Goal: Task Accomplishment & Management: Manage account settings

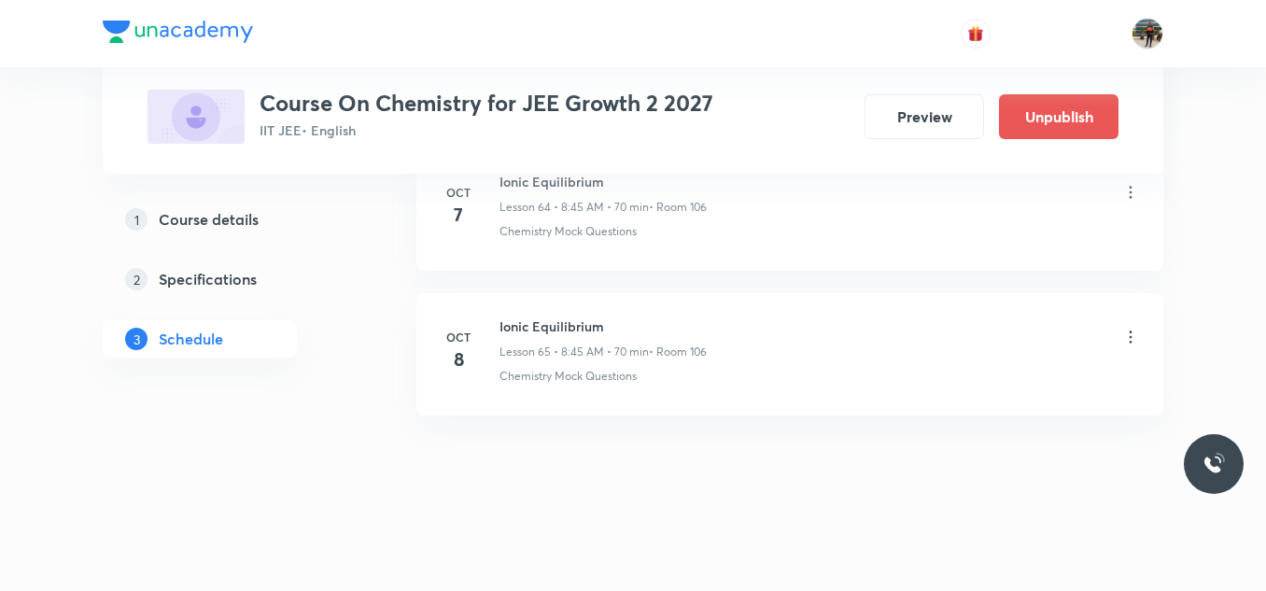
scroll to position [10308, 0]
click at [1129, 338] on icon at bounding box center [1130, 337] width 19 height 19
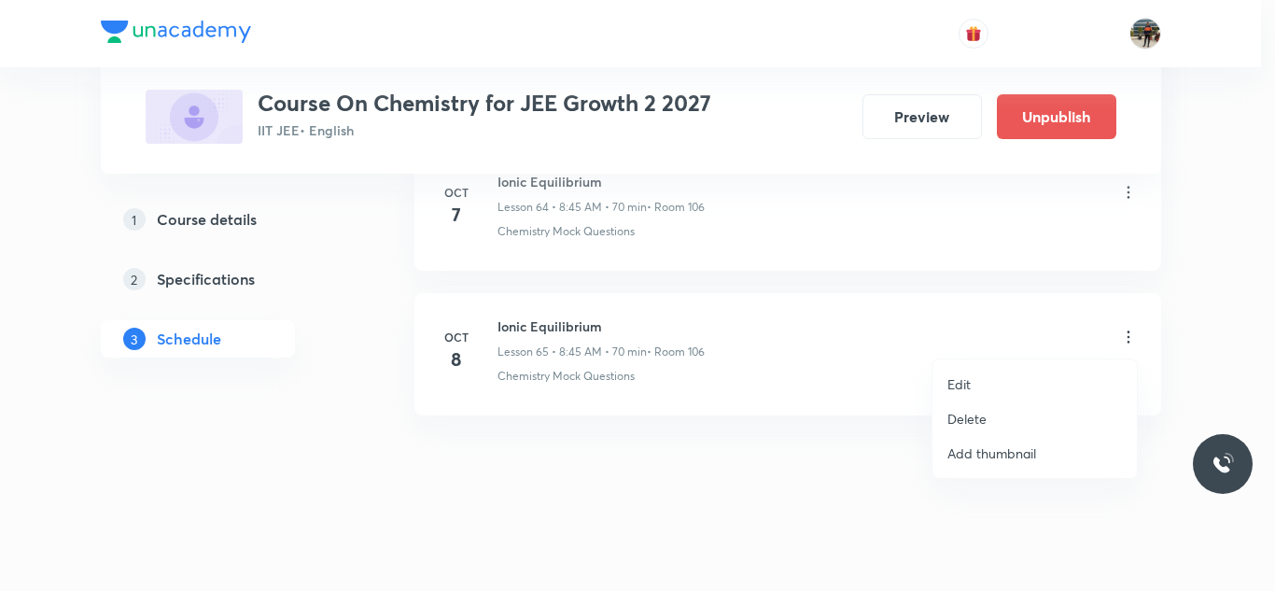
click at [978, 417] on p "Delete" at bounding box center [966, 419] width 39 height 20
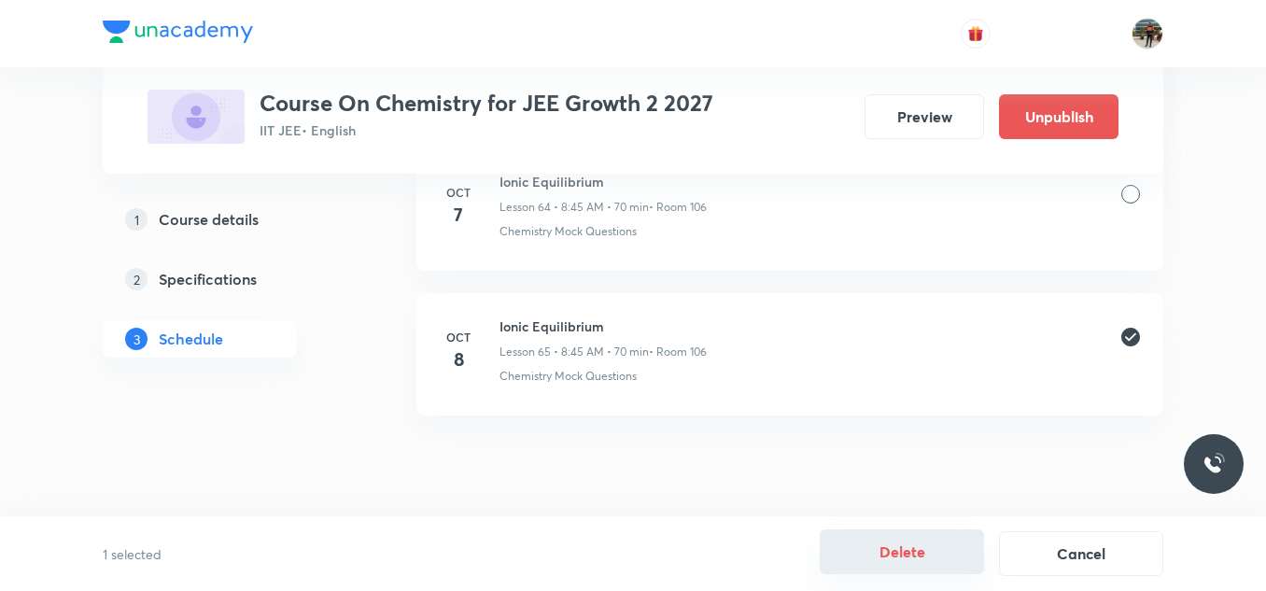
click at [881, 542] on button "Delete" at bounding box center [901, 551] width 164 height 45
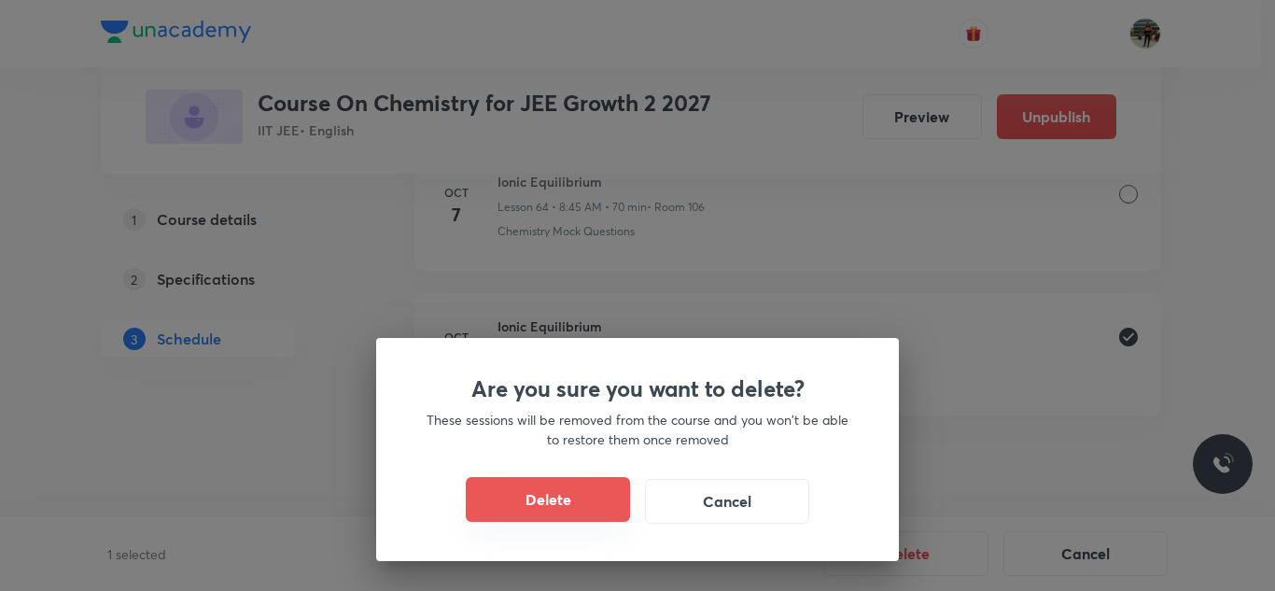
click at [553, 501] on button "Delete" at bounding box center [548, 499] width 164 height 45
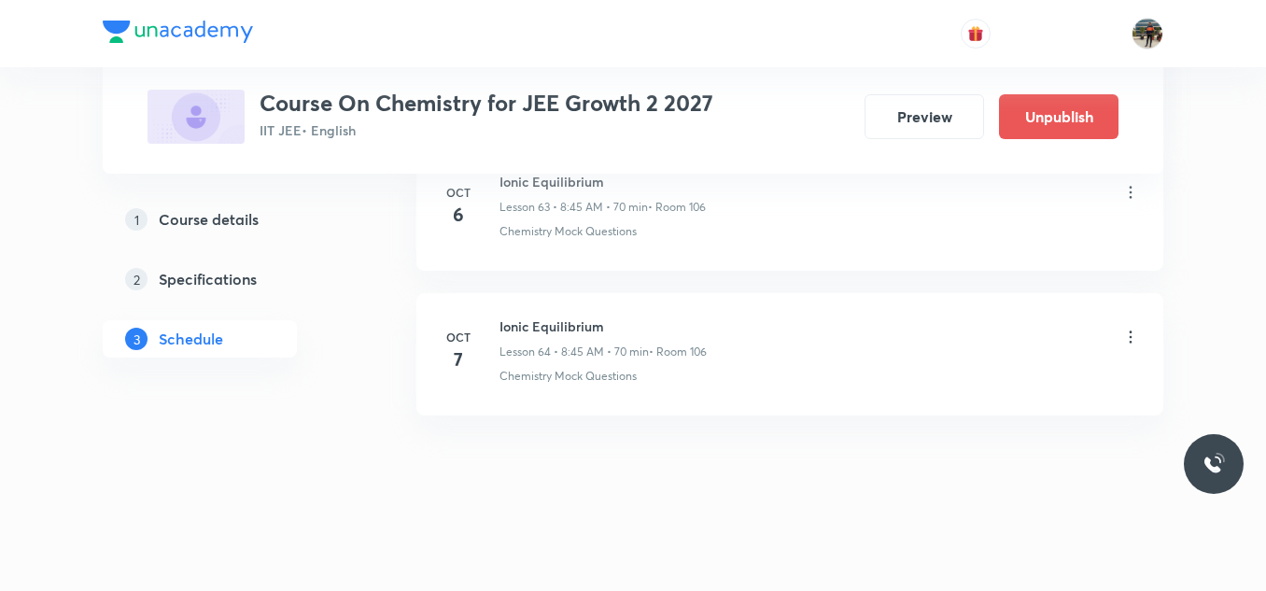
scroll to position [10163, 0]
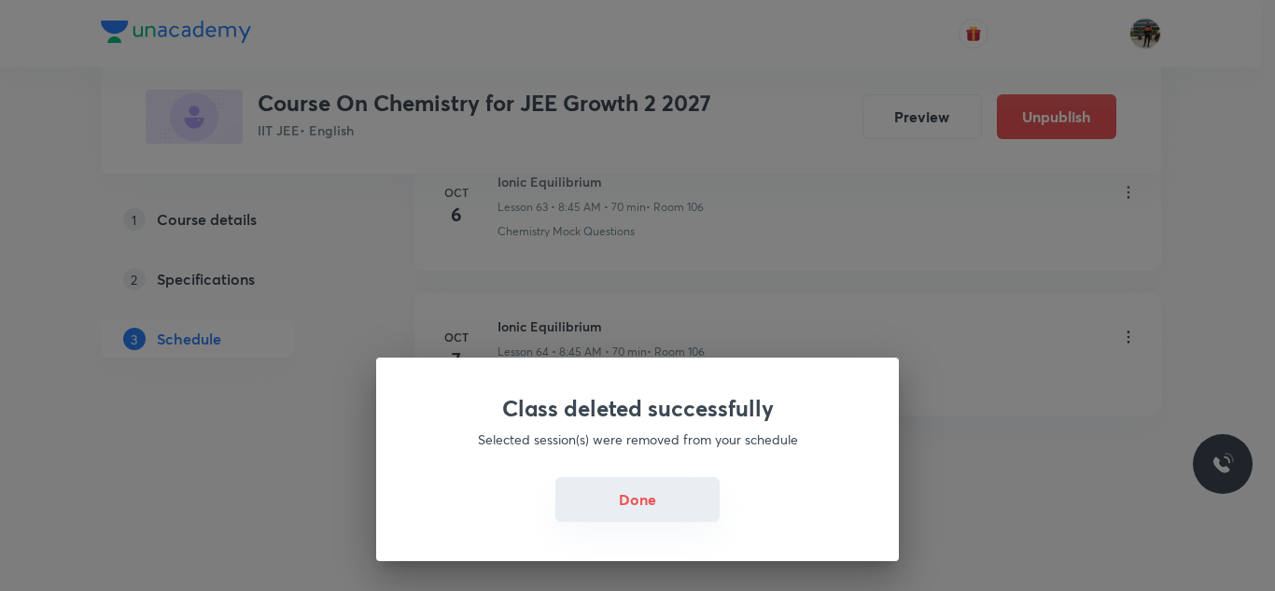
click at [638, 508] on button "Done" at bounding box center [637, 499] width 164 height 45
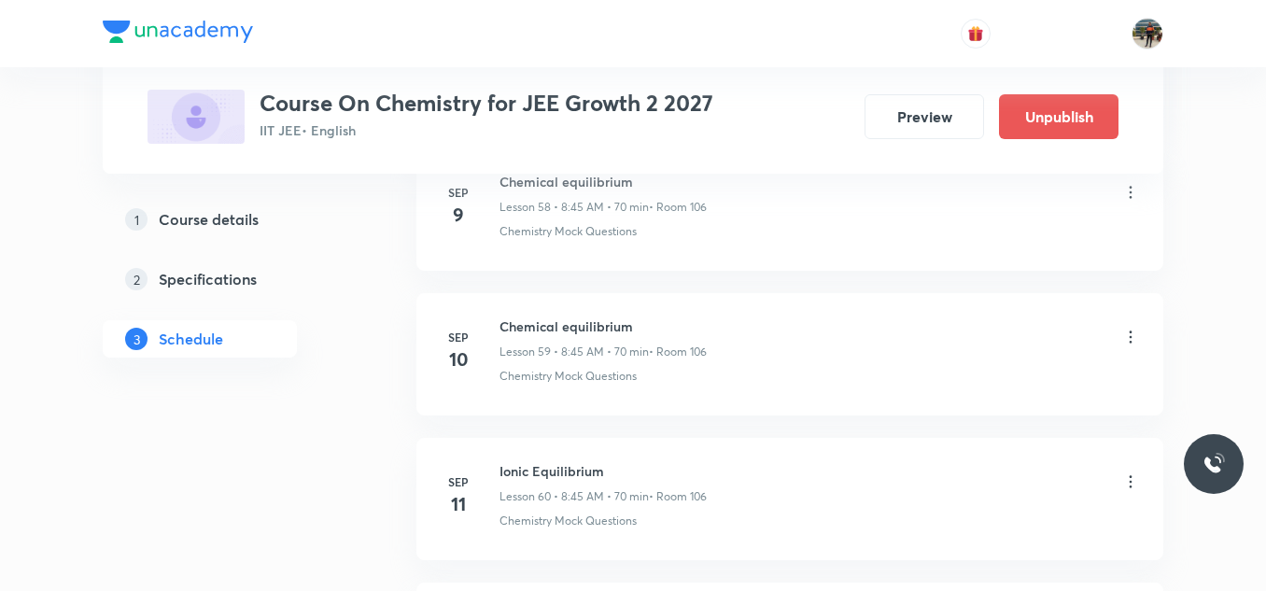
scroll to position [9441, 0]
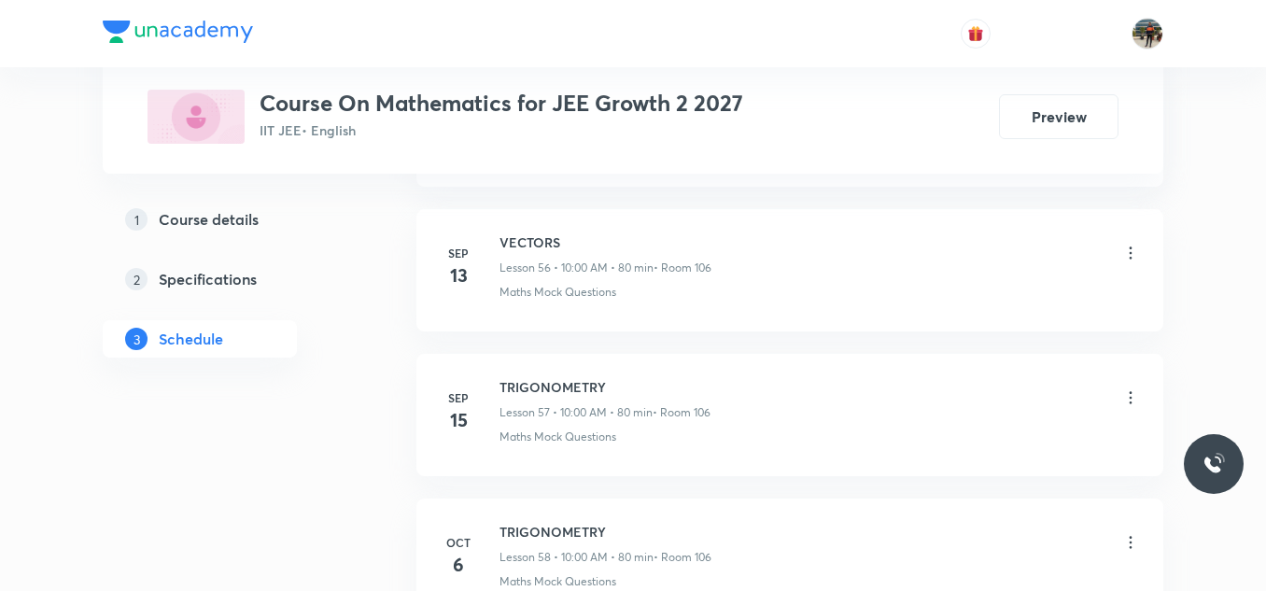
scroll to position [9440, 0]
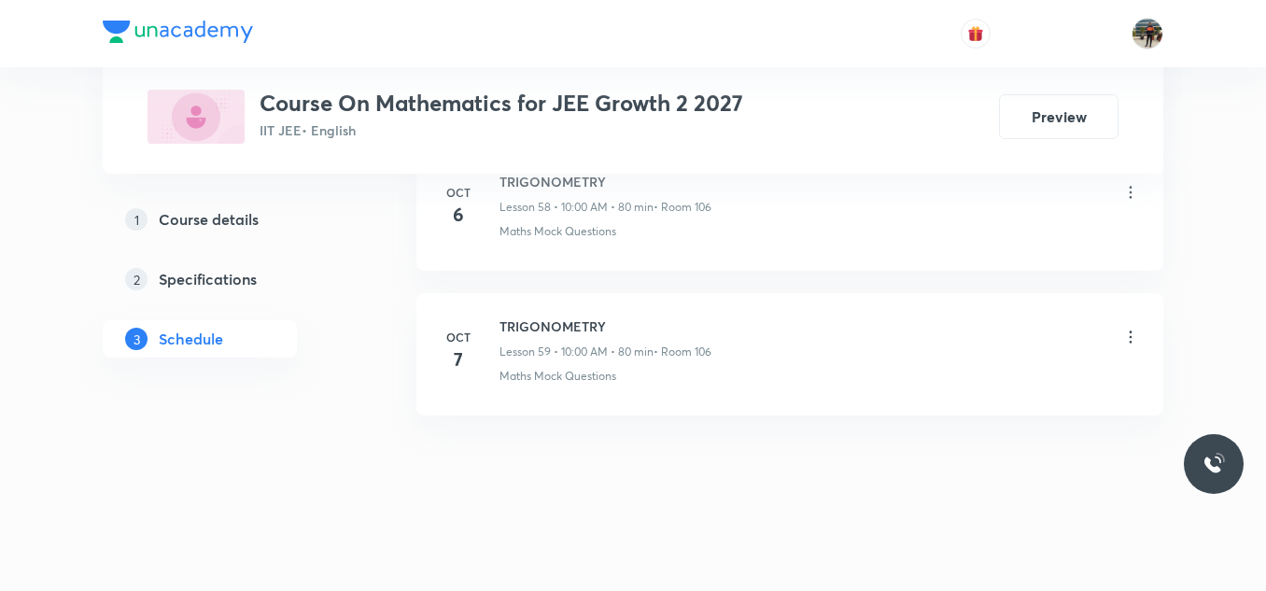
click at [543, 326] on h6 "TRIGONOMETRY" at bounding box center [605, 326] width 212 height 20
copy h6 "TRIGONOMETRY"
click at [543, 326] on h6 "TRIGONOMETRY" at bounding box center [605, 326] width 212 height 20
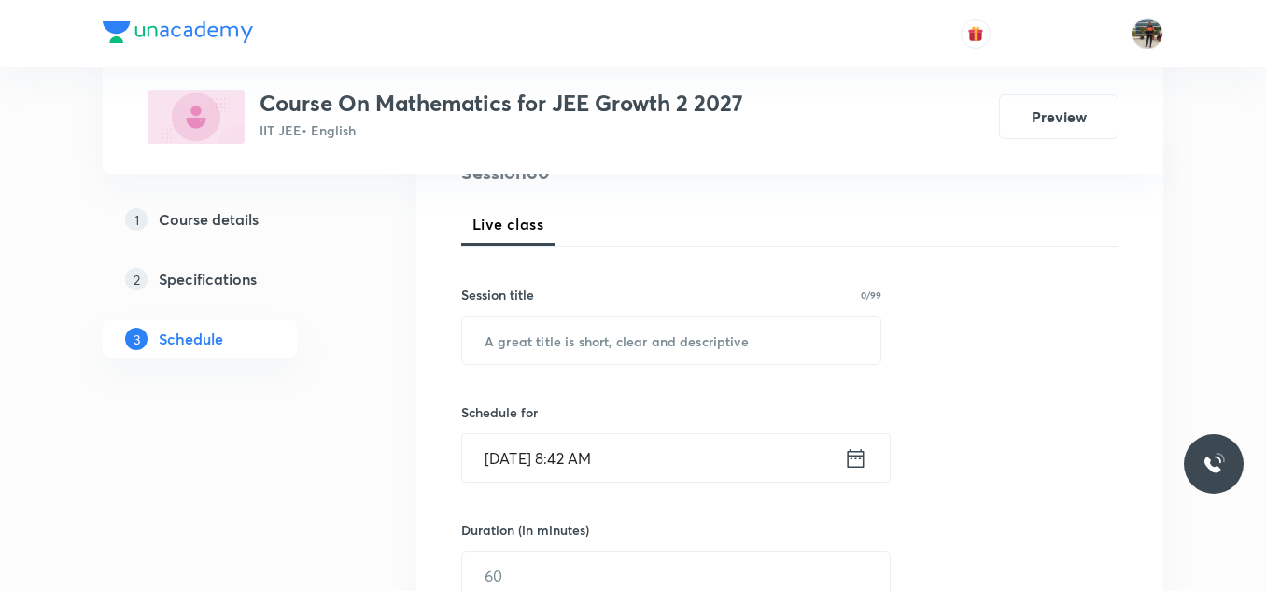
scroll to position [245, 0]
click at [540, 357] on input "text" at bounding box center [671, 339] width 418 height 48
paste input "TRIGONOMETRY"
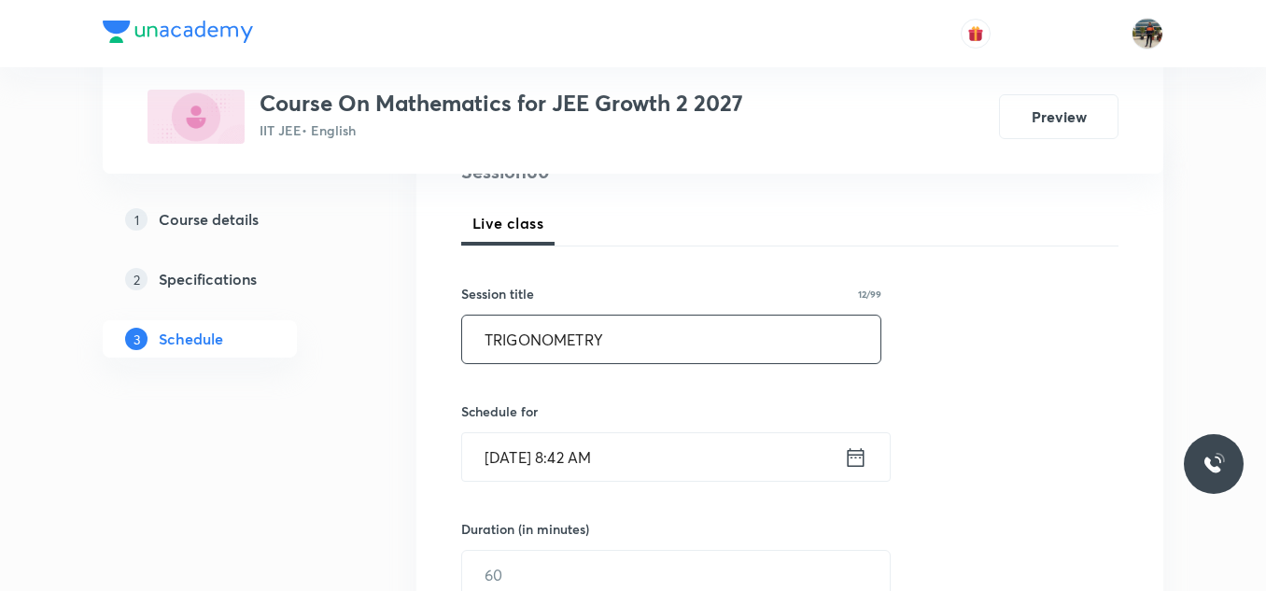
type input "TRIGONOMETRY"
click at [855, 459] on icon at bounding box center [855, 457] width 23 height 26
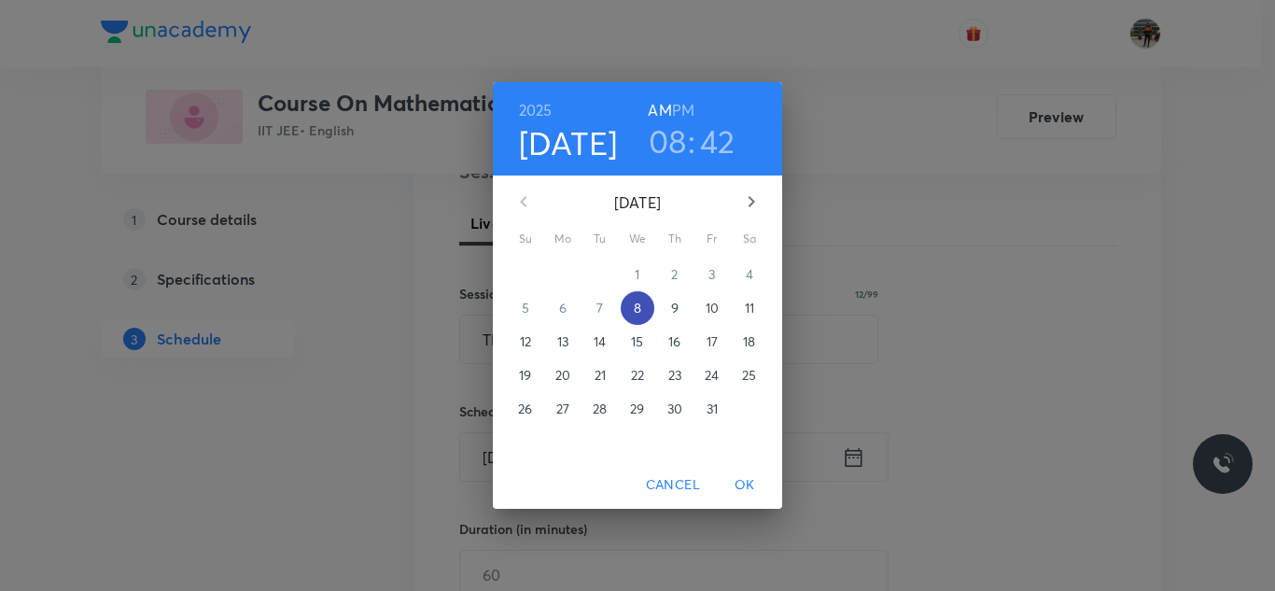
click at [644, 308] on span "8" at bounding box center [638, 308] width 34 height 19
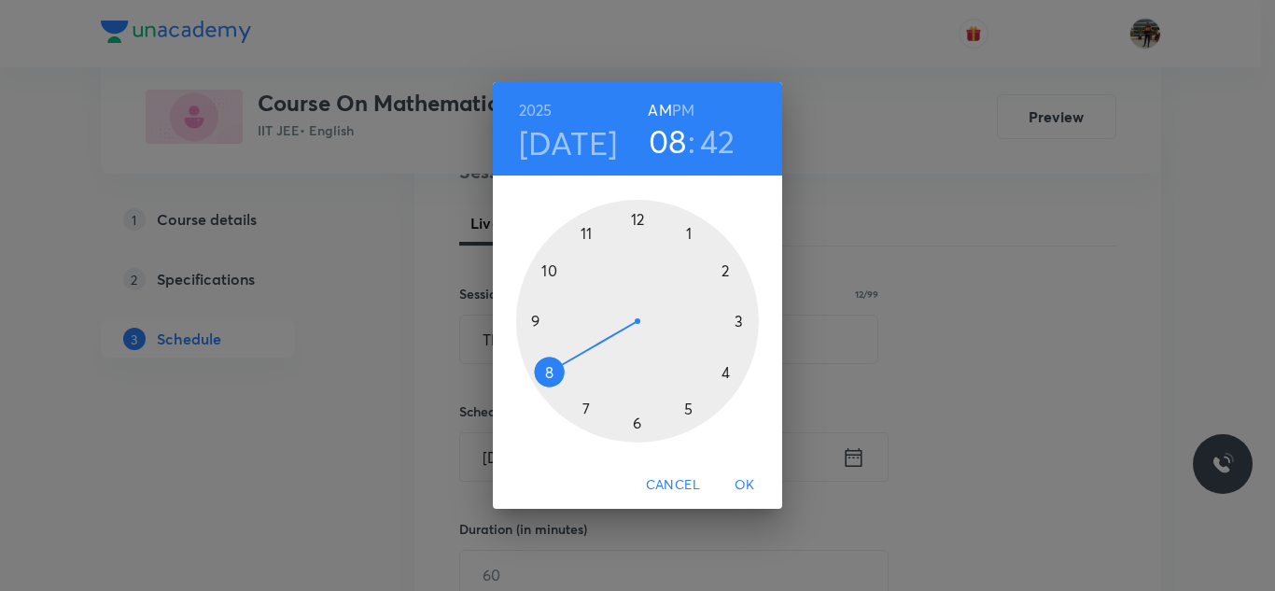
click at [551, 369] on div at bounding box center [637, 321] width 243 height 243
click at [535, 318] on div at bounding box center [637, 321] width 243 height 243
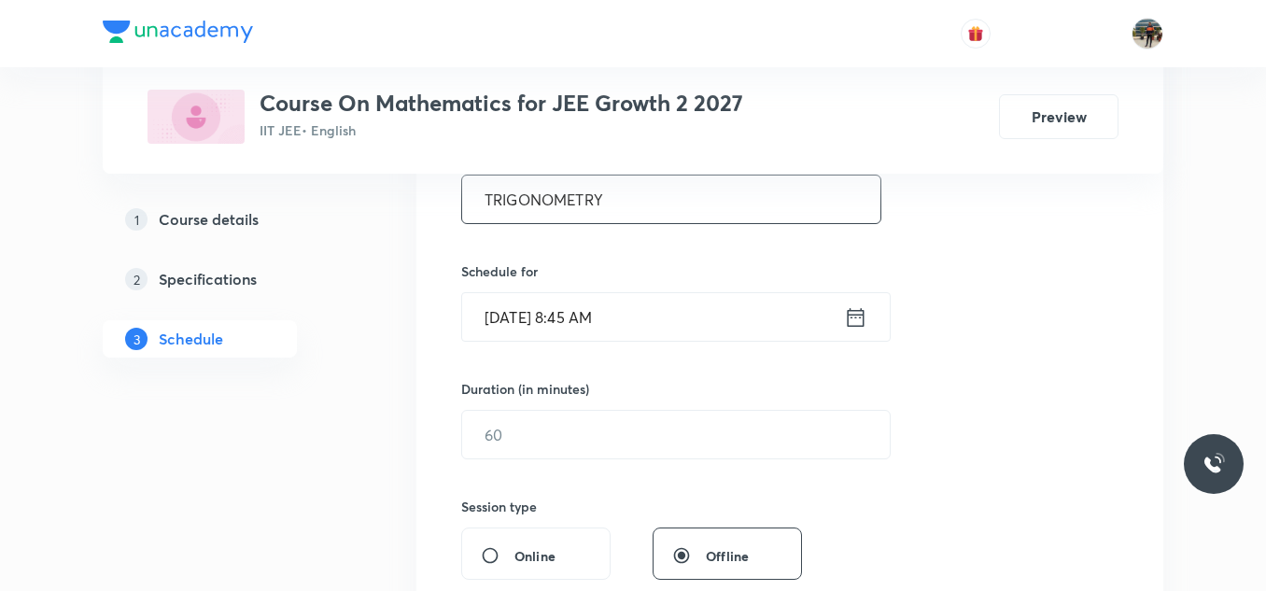
scroll to position [390, 0]
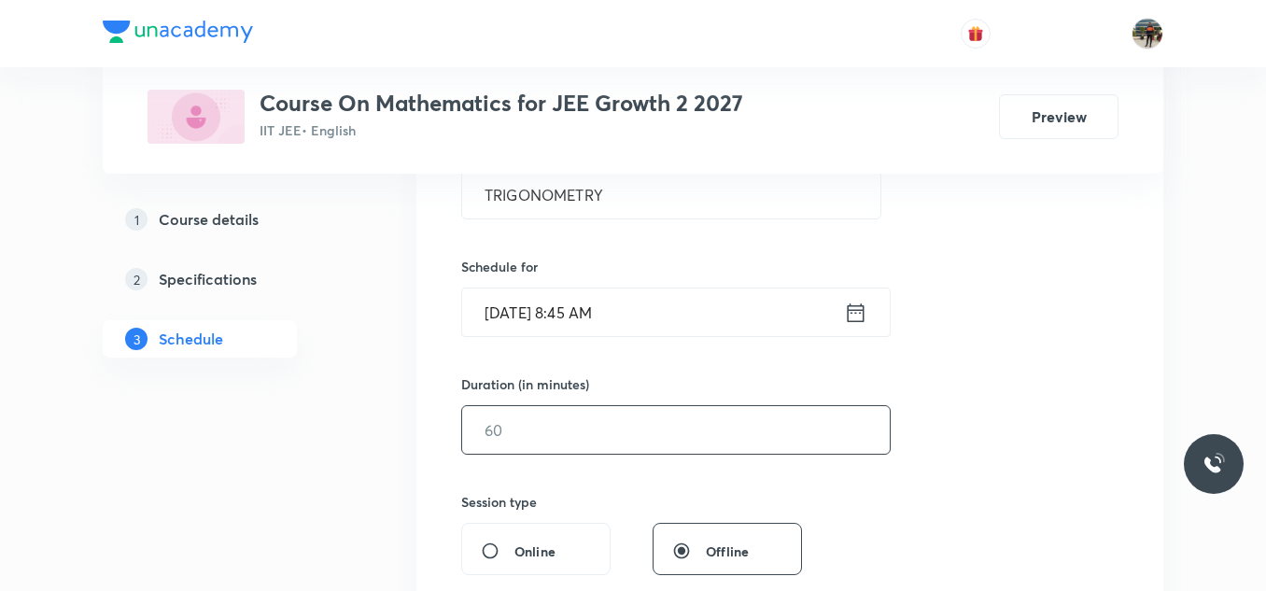
click at [488, 423] on input "text" at bounding box center [675, 430] width 427 height 48
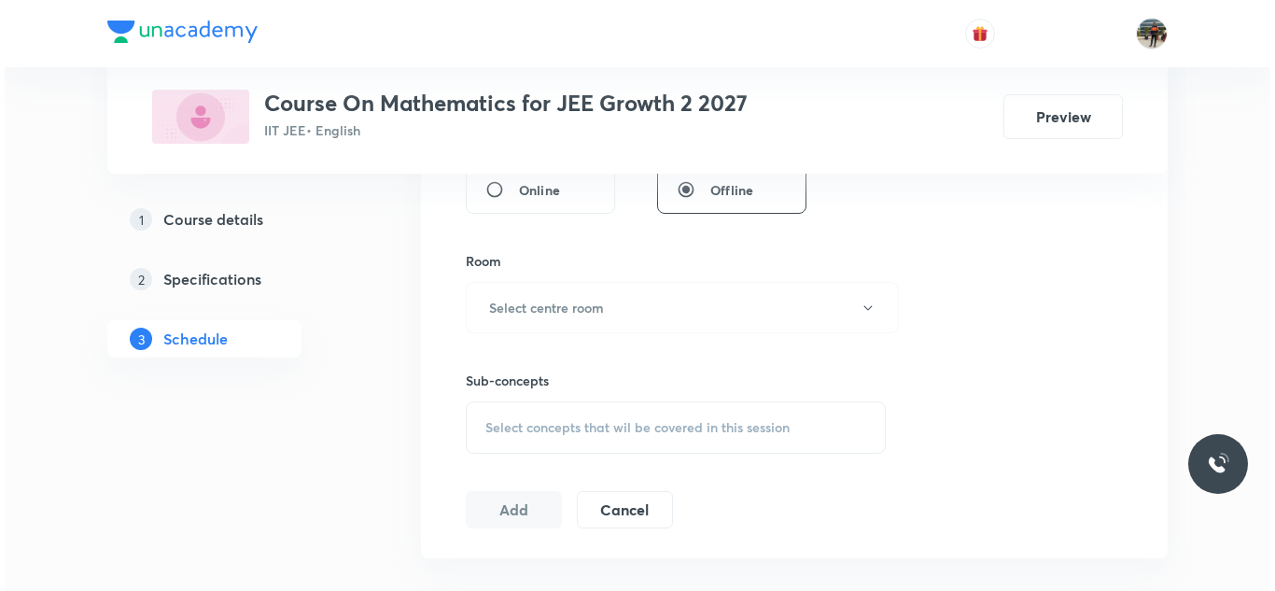
scroll to position [823, 0]
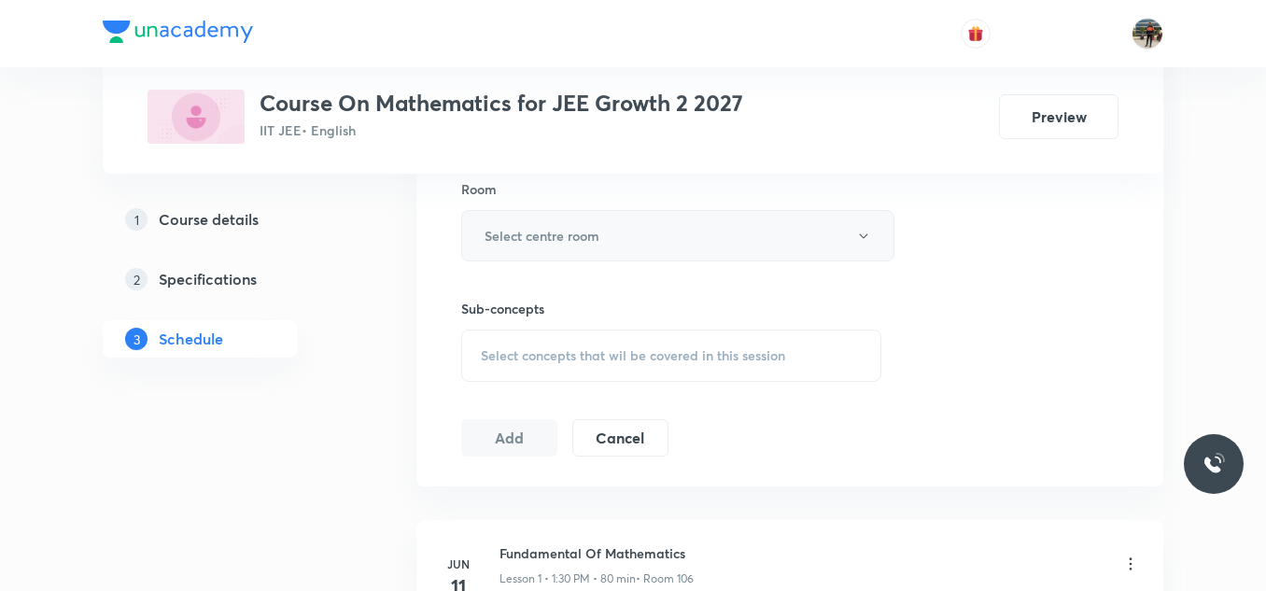
type input "70"
click at [506, 242] on h6 "Select centre room" at bounding box center [541, 236] width 115 height 20
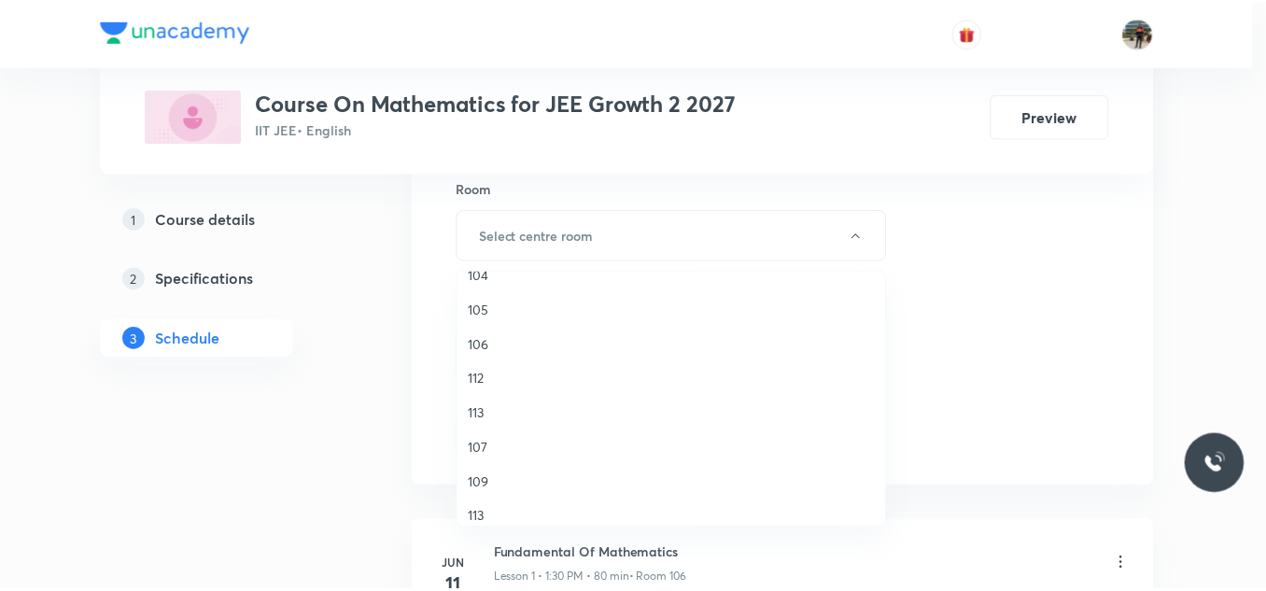
scroll to position [230, 0]
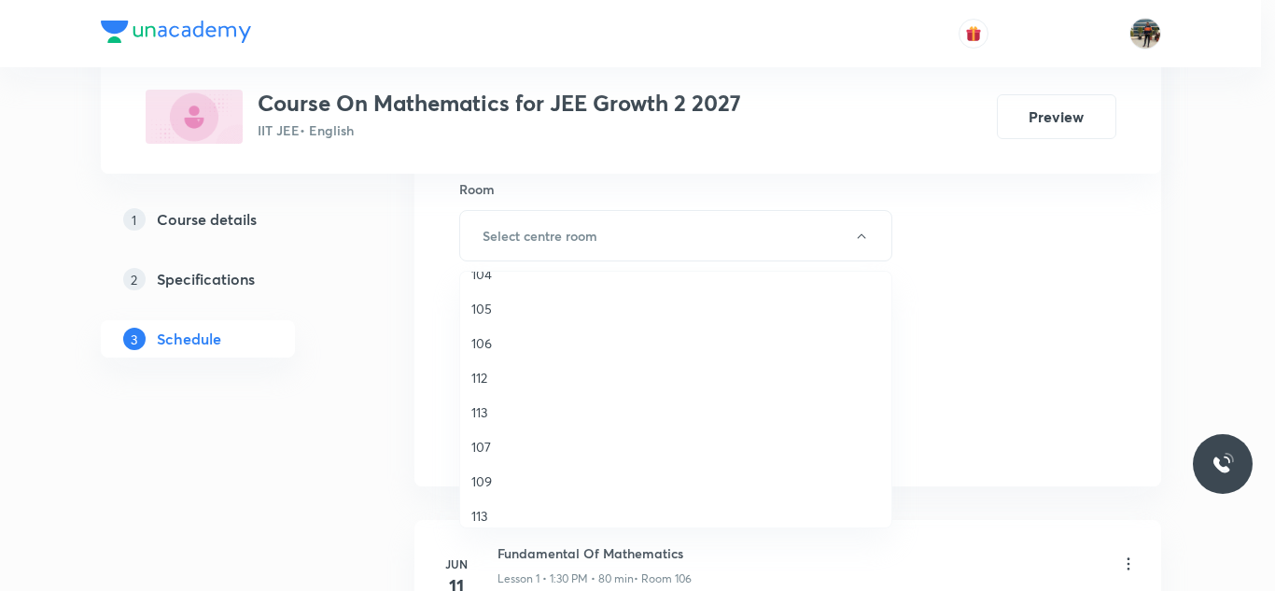
click at [485, 340] on span "106" at bounding box center [675, 343] width 409 height 20
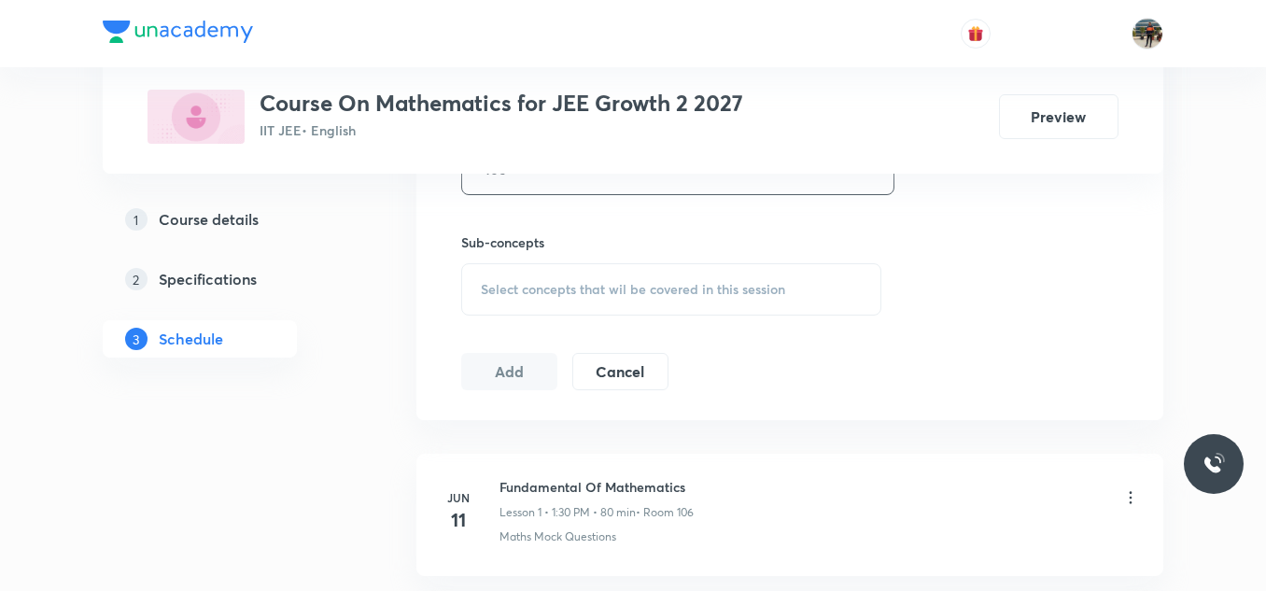
scroll to position [893, 0]
click at [513, 281] on span "Select concepts that wil be covered in this session" at bounding box center [633, 285] width 304 height 15
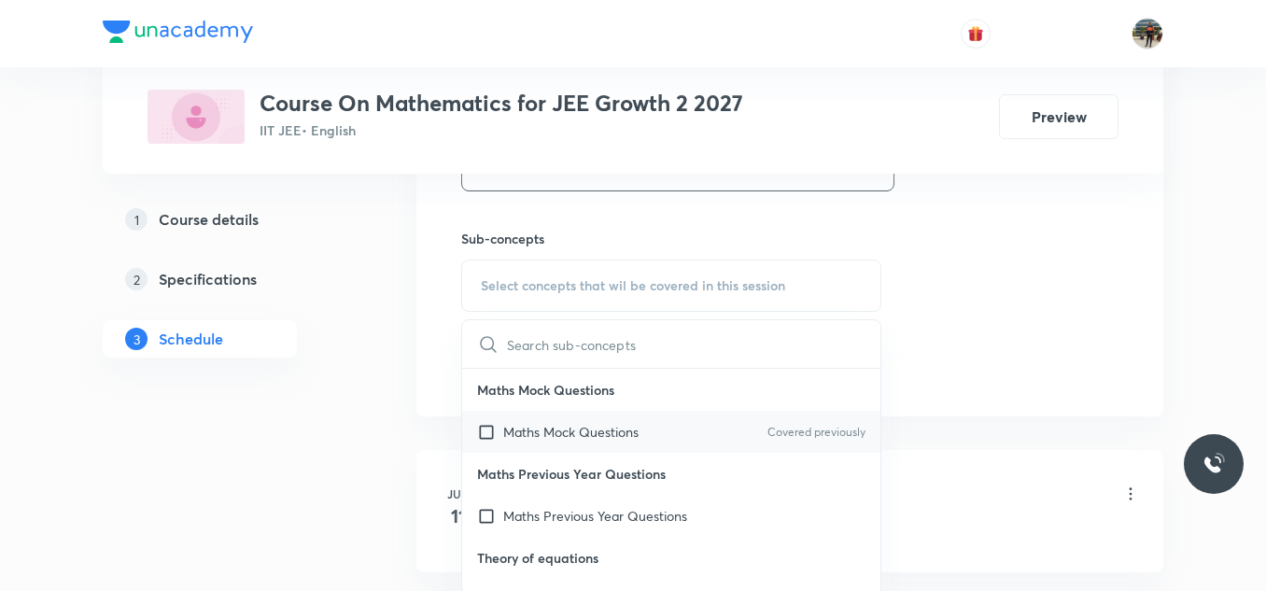
click at [482, 432] on input "checkbox" at bounding box center [490, 432] width 26 height 20
checkbox input "true"
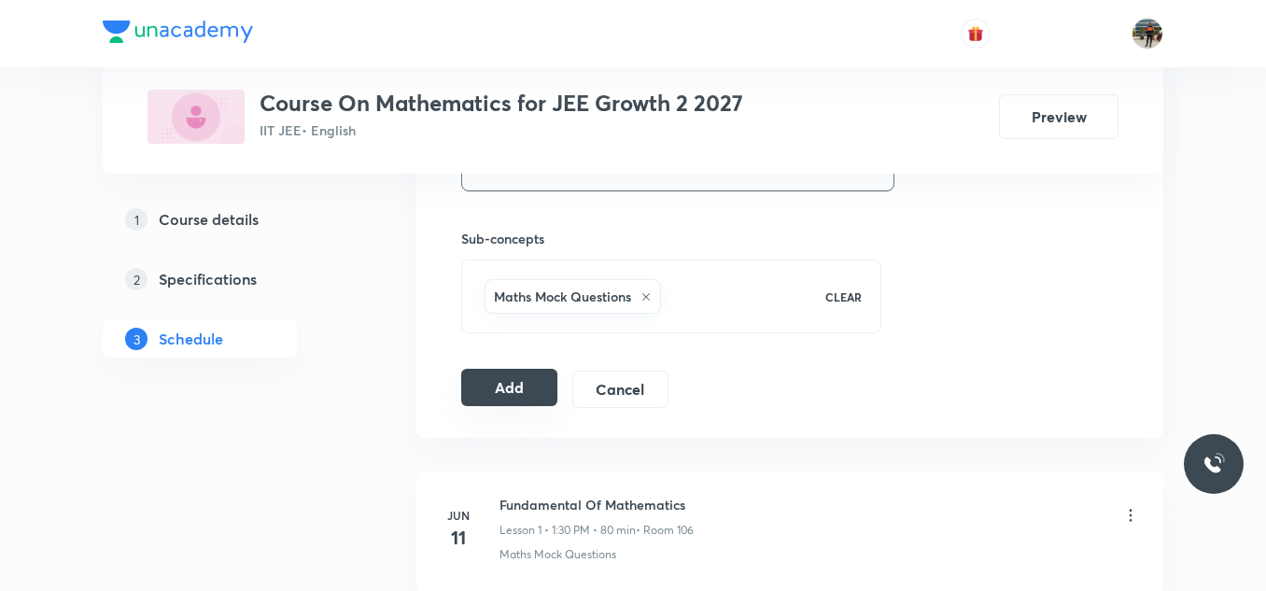
click at [483, 390] on button "Add" at bounding box center [509, 387] width 96 height 37
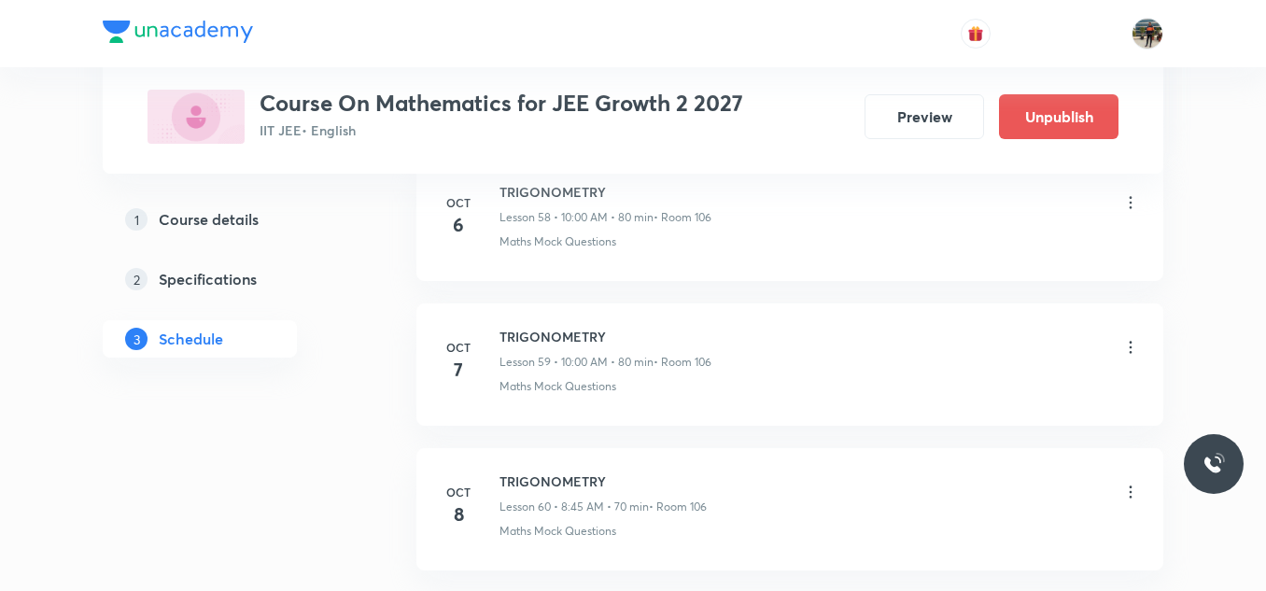
scroll to position [8727, 0]
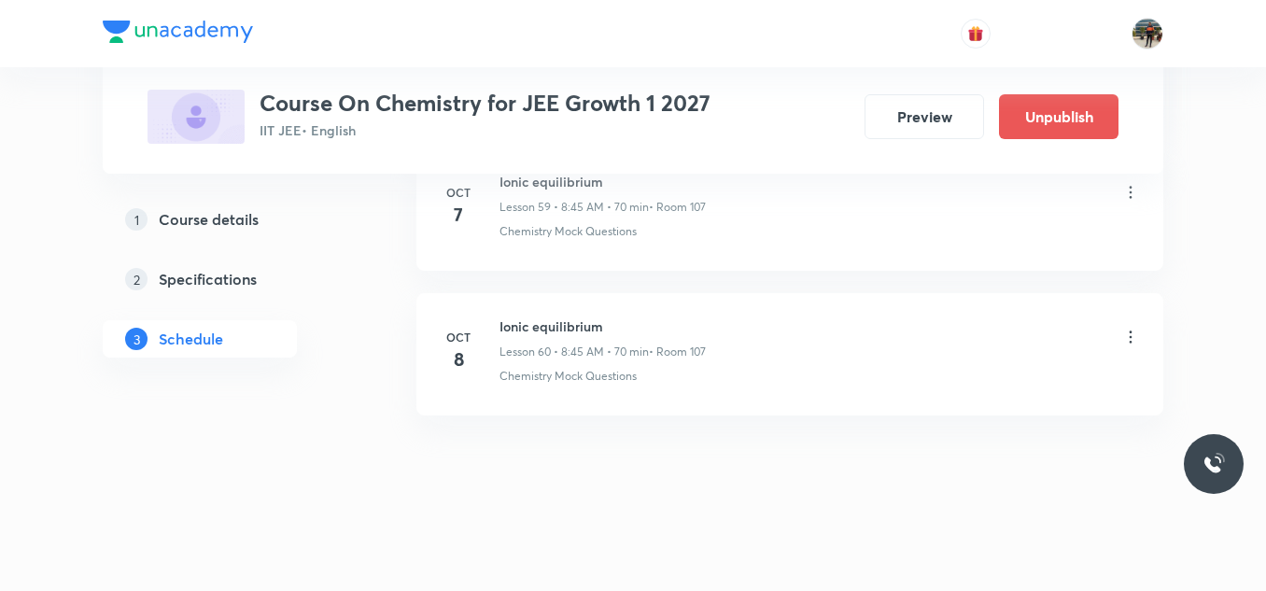
click at [1128, 333] on icon at bounding box center [1130, 337] width 19 height 19
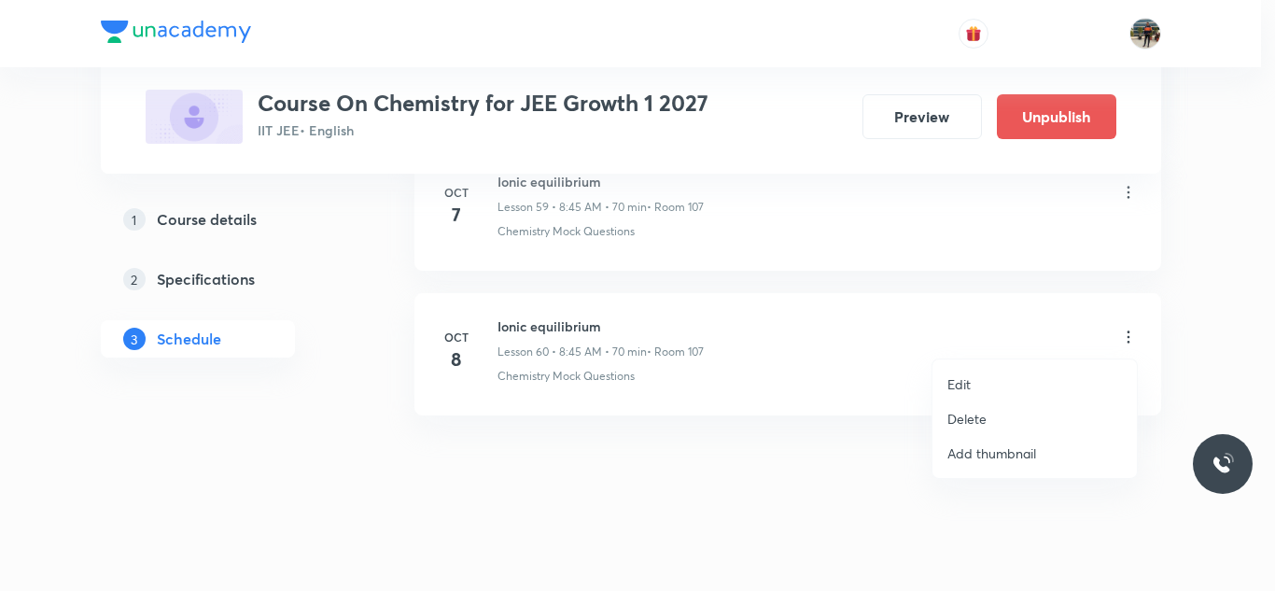
click at [985, 420] on p "Delete" at bounding box center [966, 419] width 39 height 20
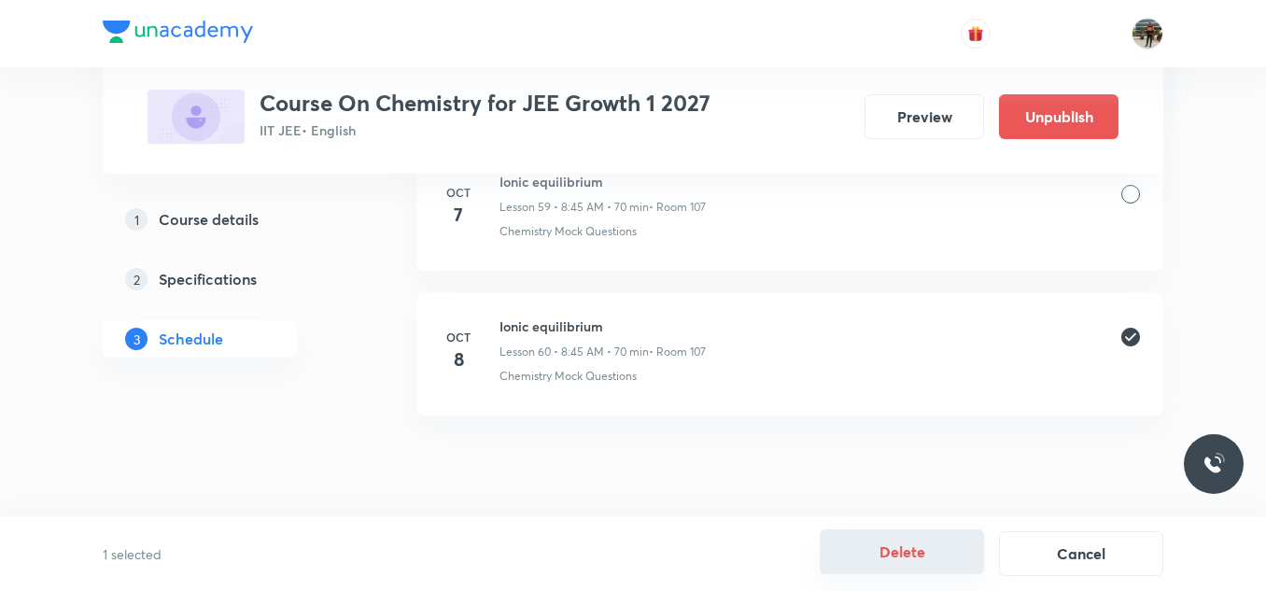
click at [899, 552] on button "Delete" at bounding box center [901, 551] width 164 height 45
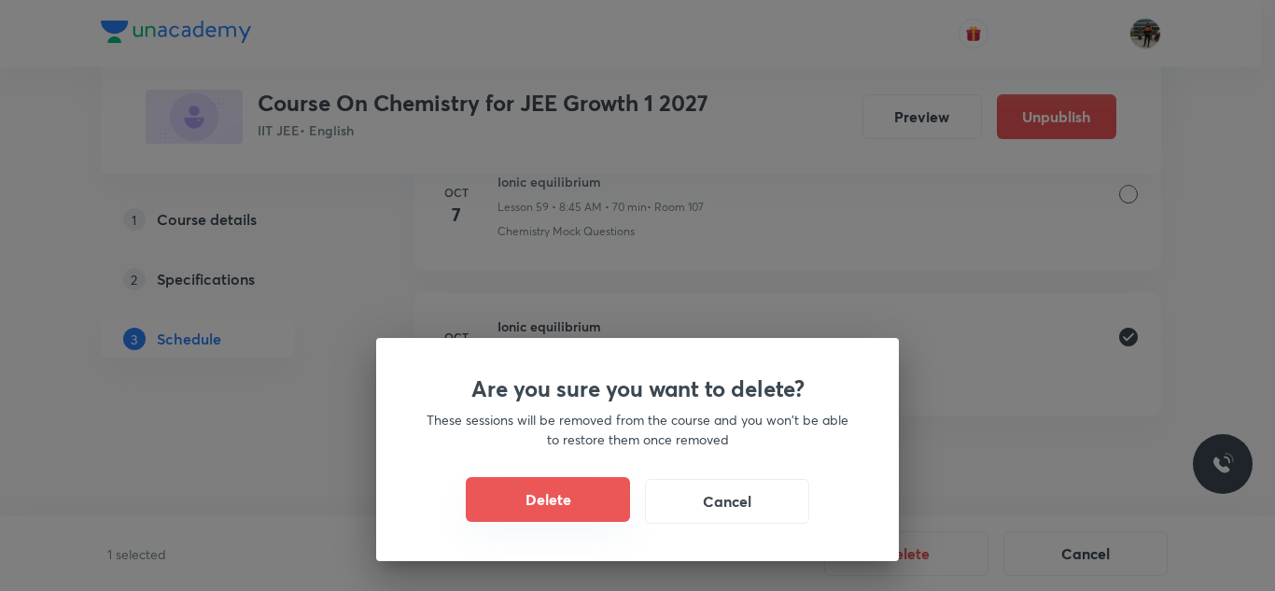
click at [582, 497] on button "Delete" at bounding box center [548, 499] width 164 height 45
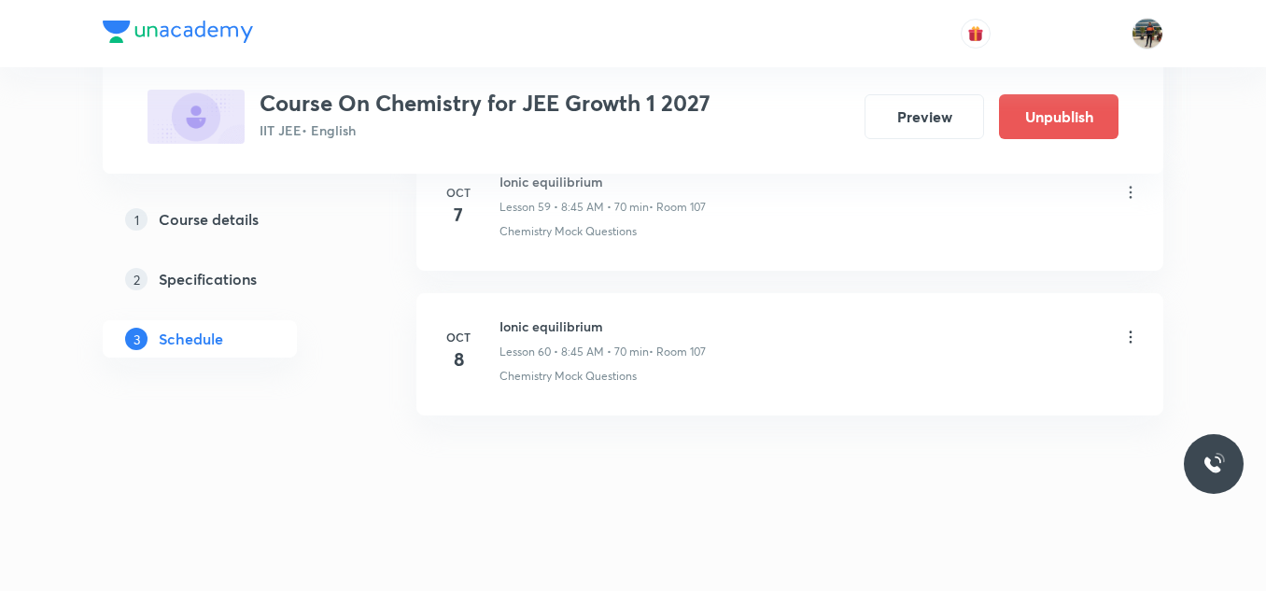
scroll to position [9440, 0]
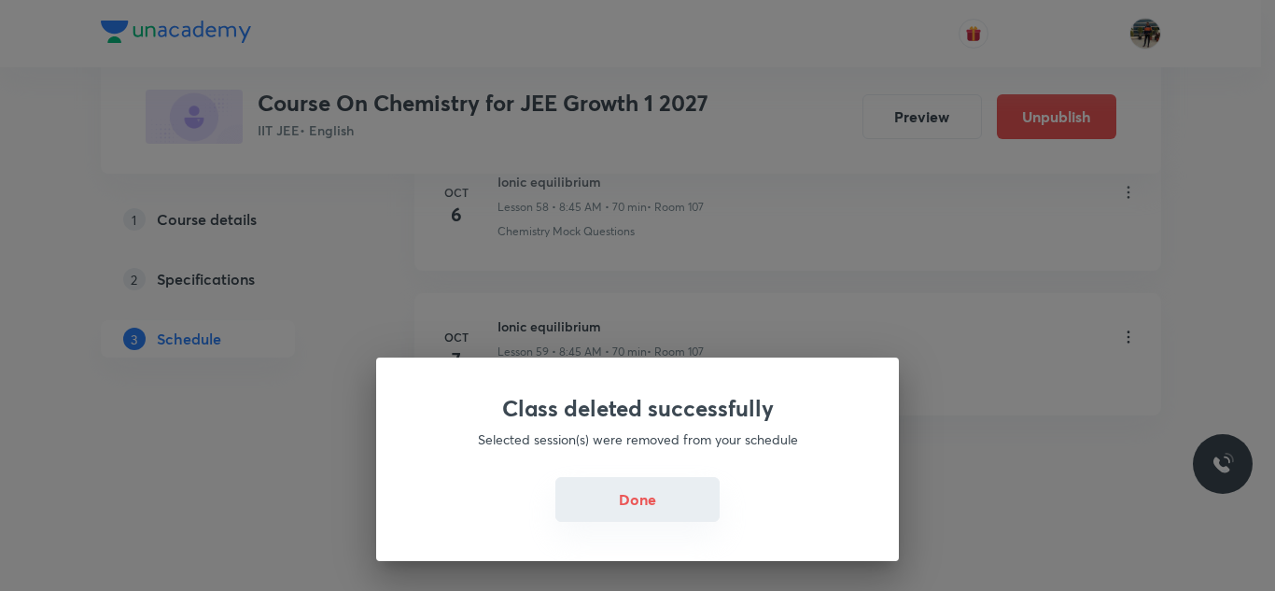
click at [664, 516] on button "Done" at bounding box center [637, 499] width 164 height 45
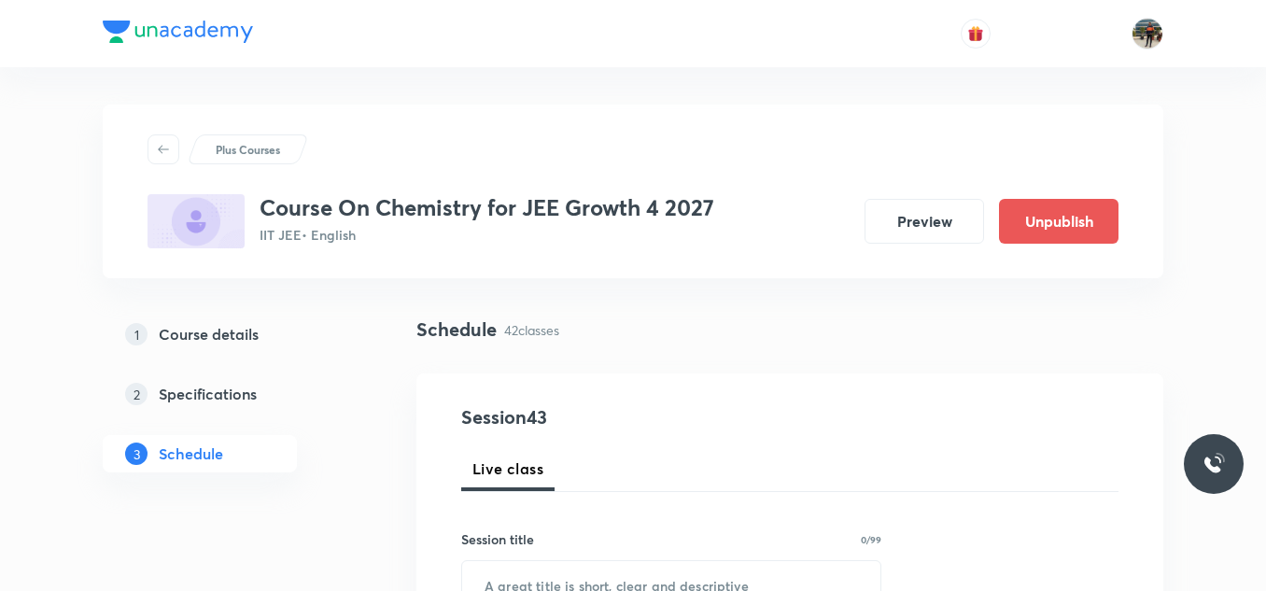
click at [485, 452] on button "Live class" at bounding box center [507, 468] width 93 height 45
radio input "true"
radio input "false"
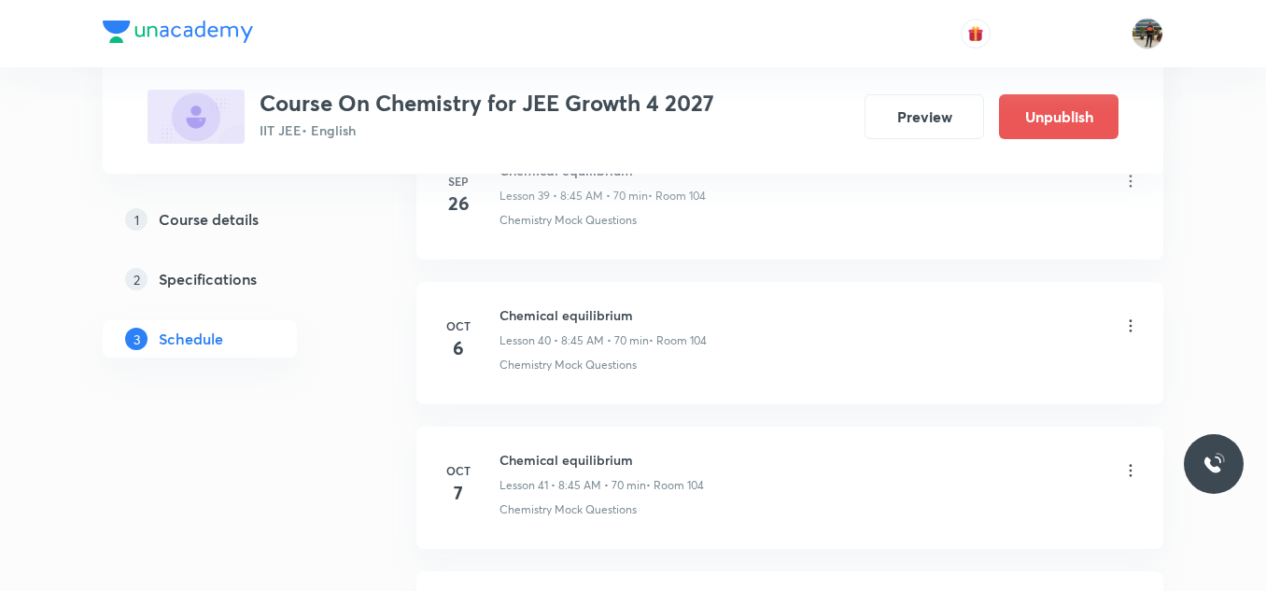
scroll to position [6861, 0]
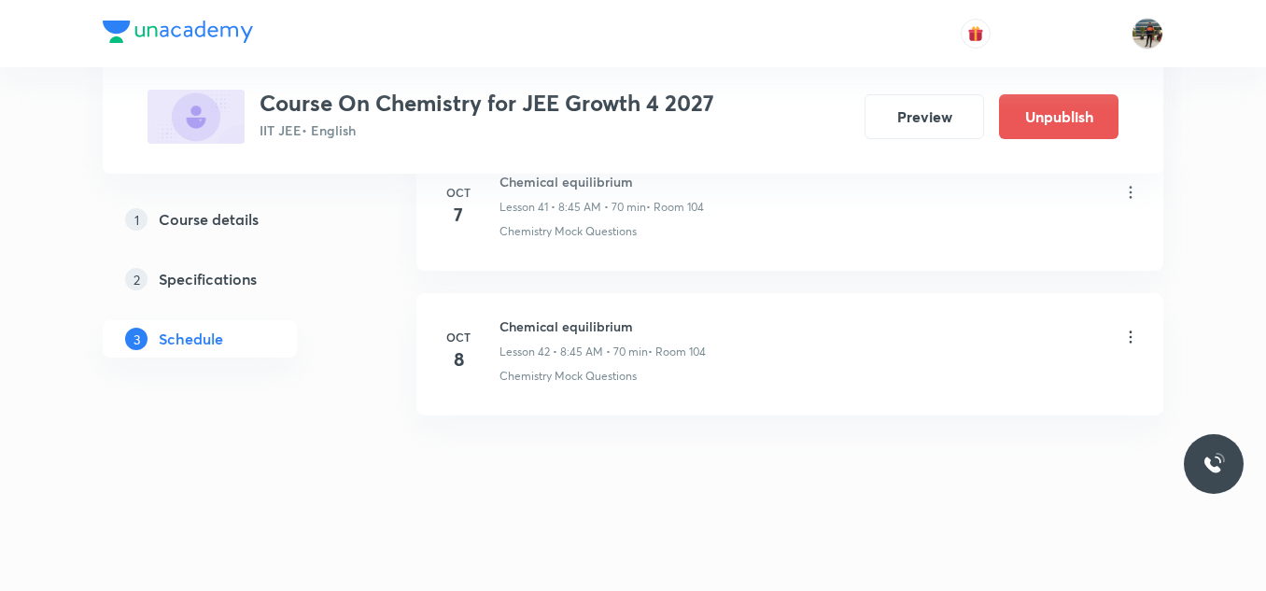
click at [1132, 340] on icon at bounding box center [1130, 337] width 19 height 19
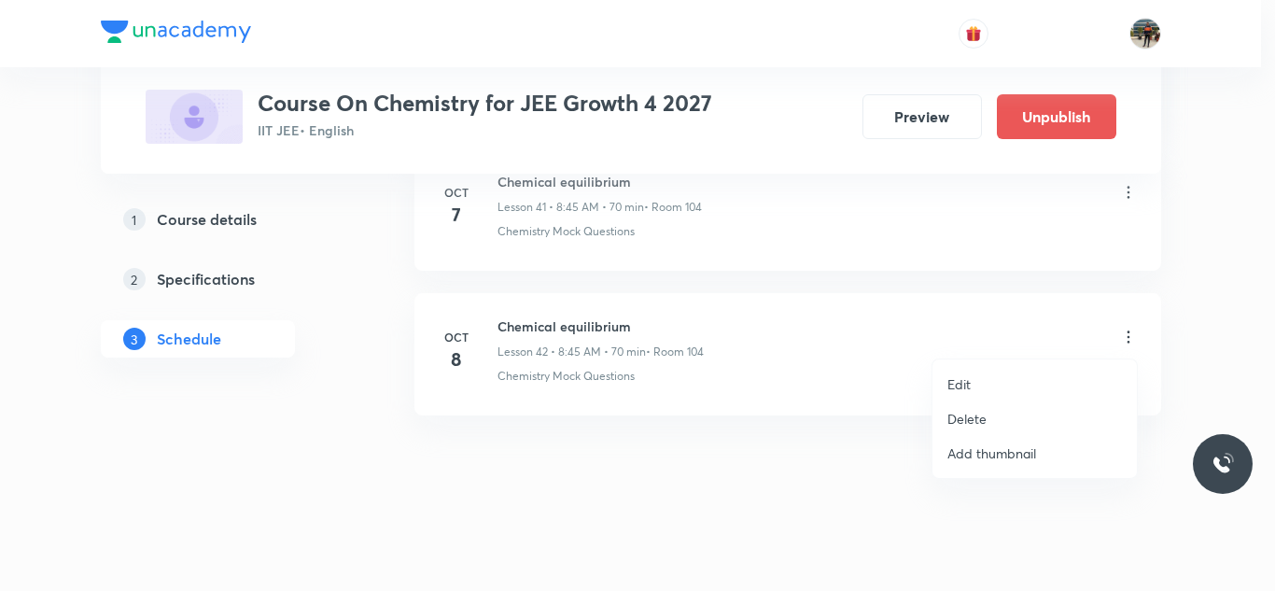
click at [982, 414] on p "Delete" at bounding box center [966, 419] width 39 height 20
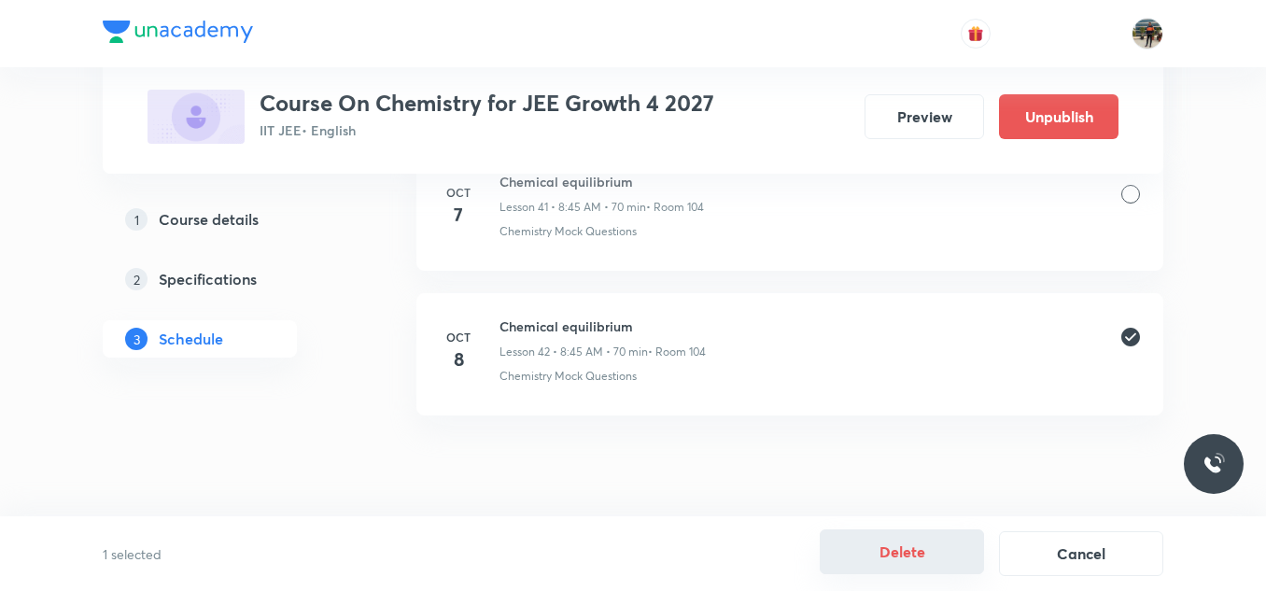
click at [861, 555] on button "Delete" at bounding box center [901, 551] width 164 height 45
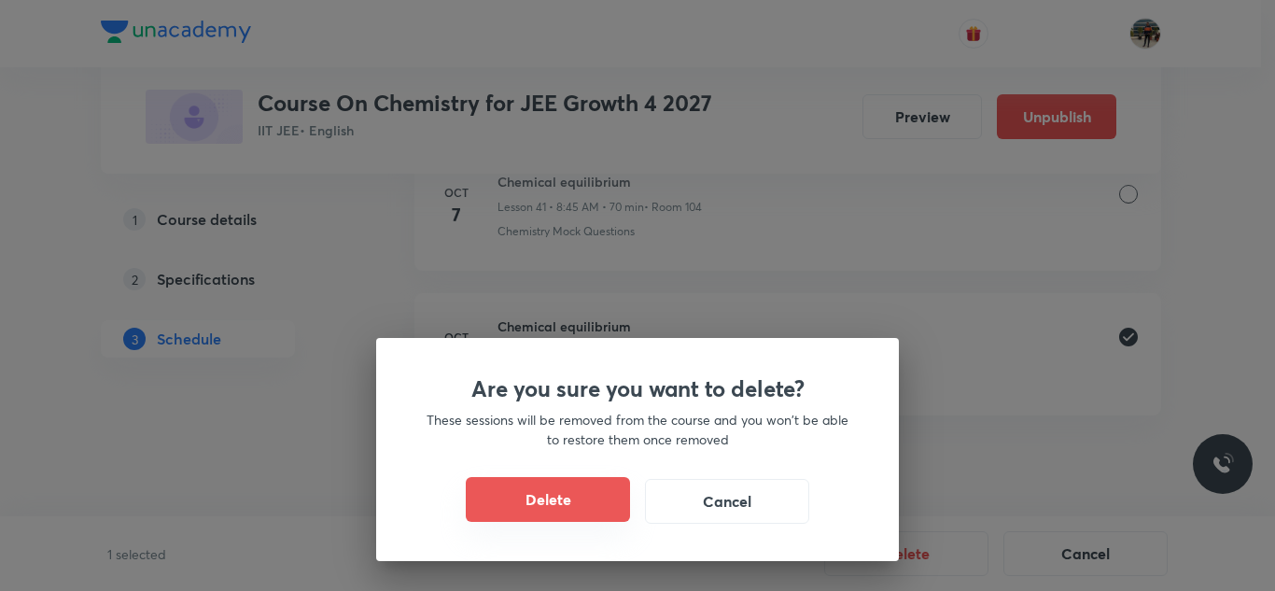
click at [617, 488] on button "Delete" at bounding box center [548, 499] width 164 height 45
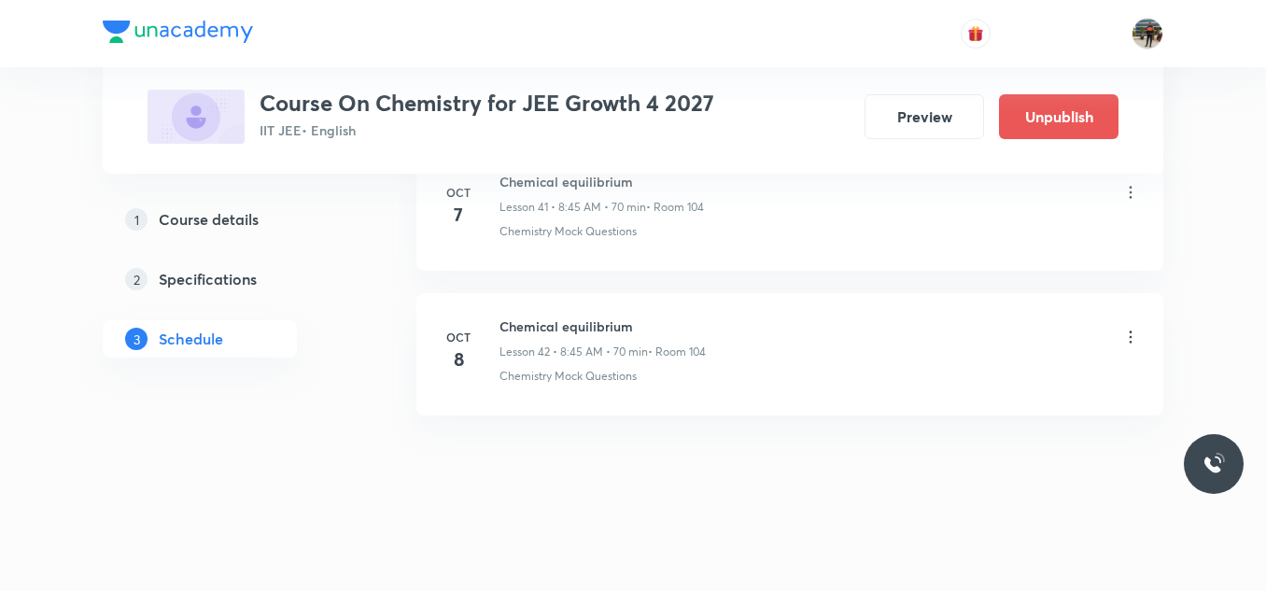
scroll to position [6717, 0]
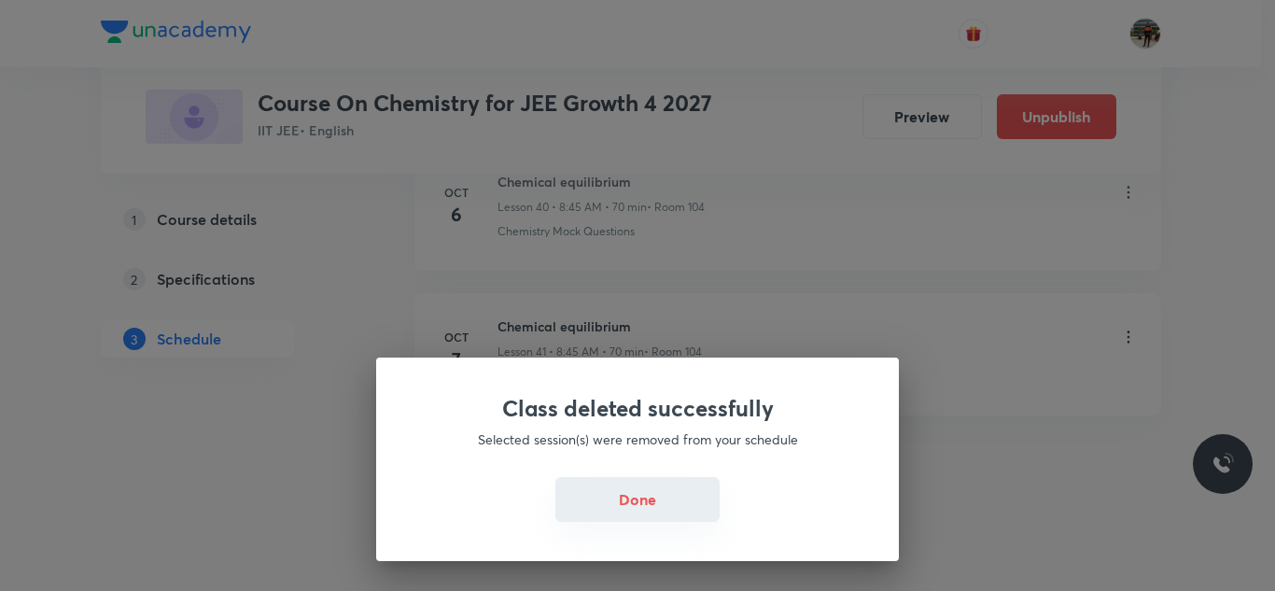
click at [611, 507] on button "Done" at bounding box center [637, 499] width 164 height 45
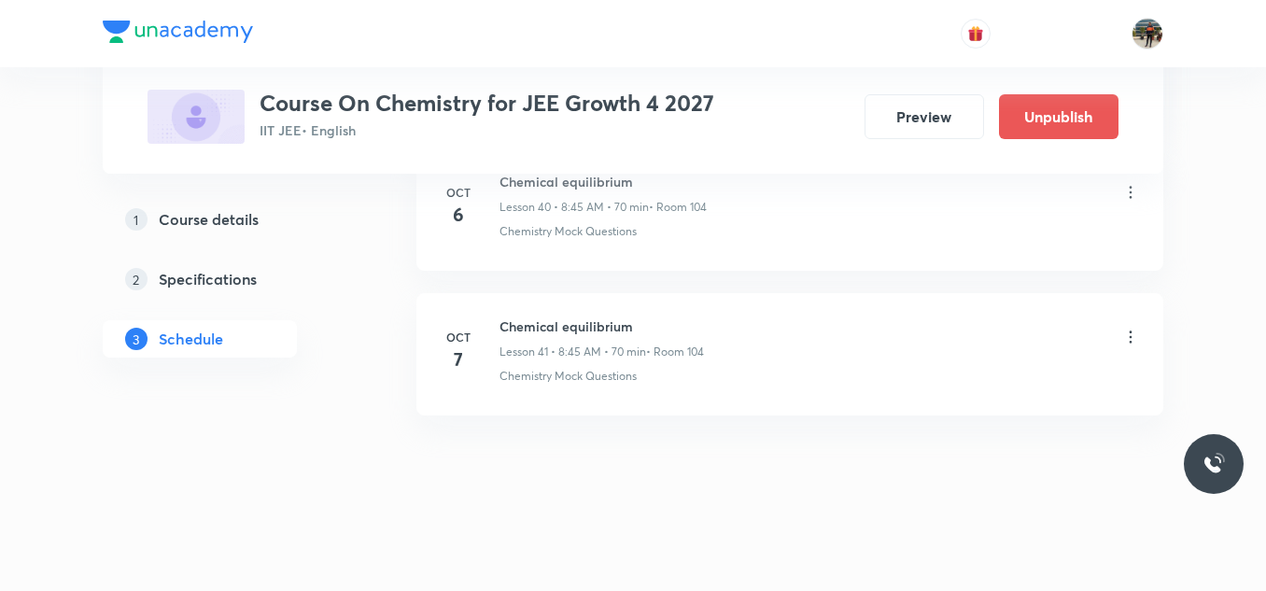
radio input "false"
radio input "true"
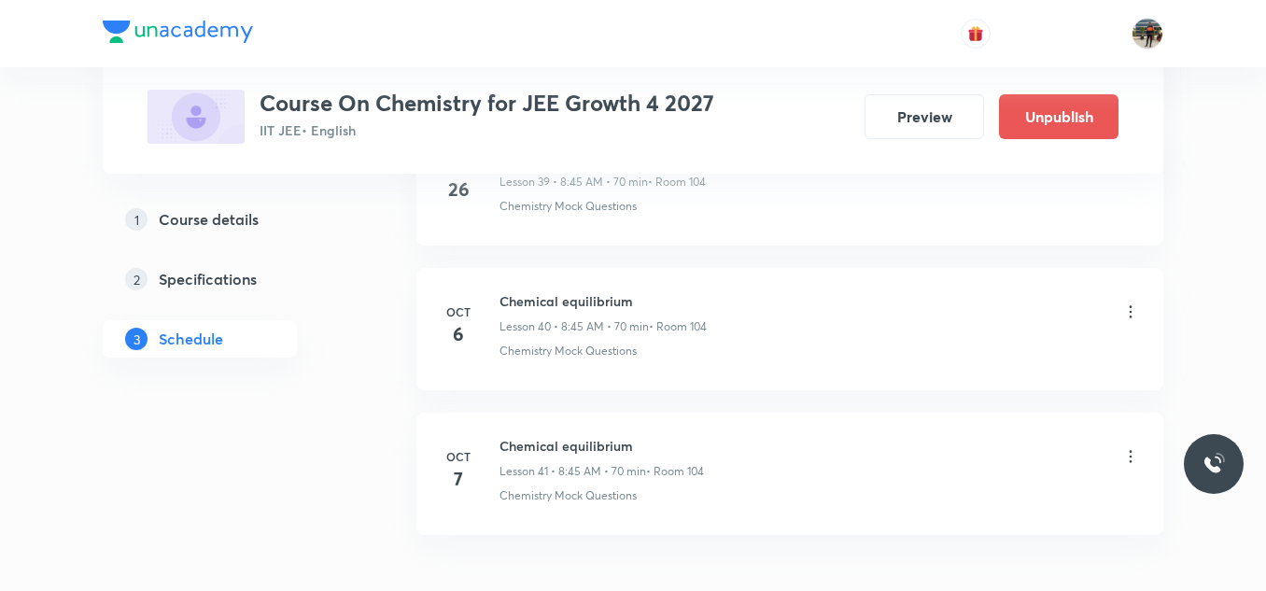
scroll to position [6836, 0]
